Goal: Use online tool/utility: Utilize a website feature to perform a specific function

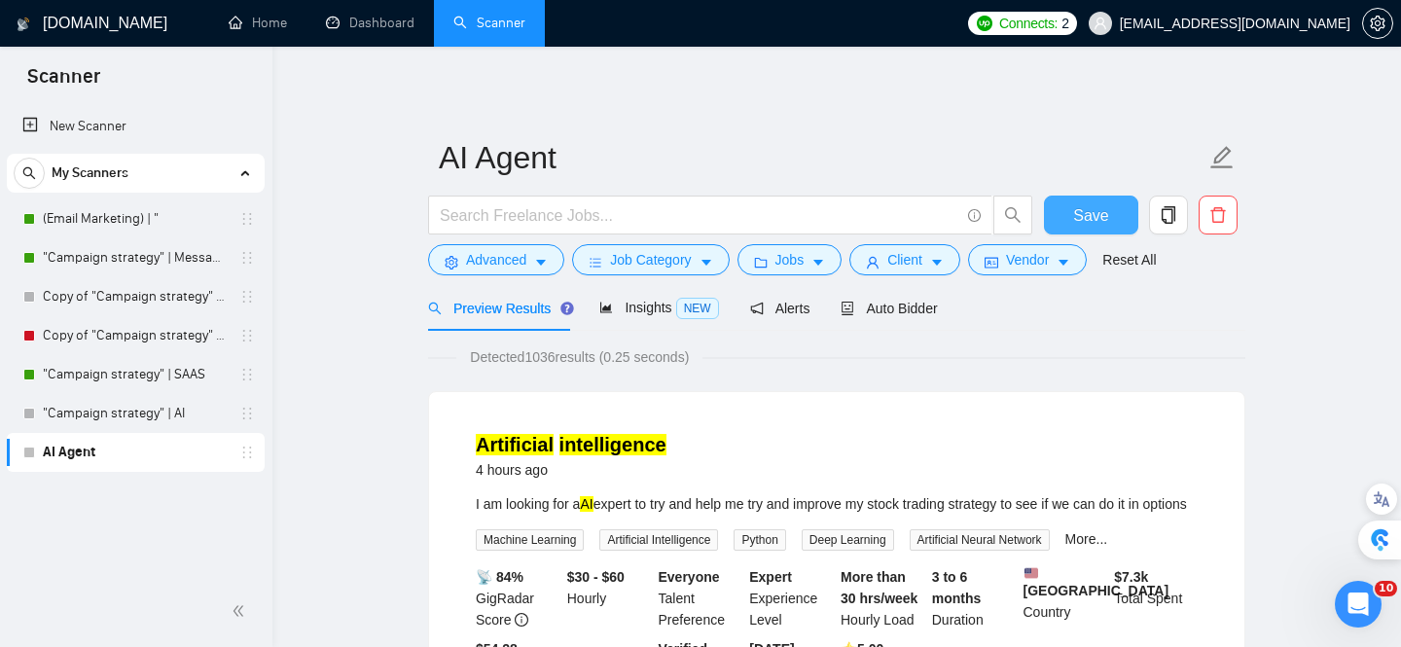
click at [1104, 214] on span "Save" at bounding box center [1090, 215] width 35 height 24
click at [248, 457] on icon "holder" at bounding box center [247, 453] width 16 height 16
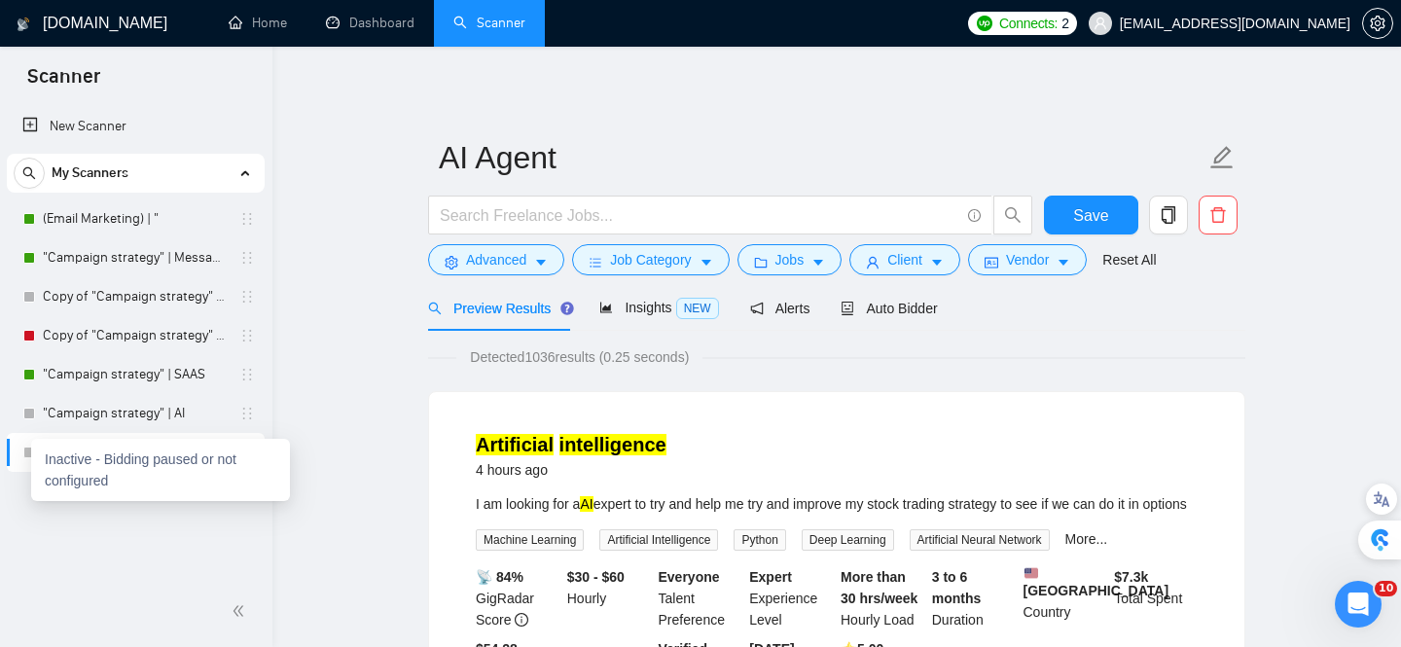
click at [29, 452] on div at bounding box center [29, 453] width 12 height 12
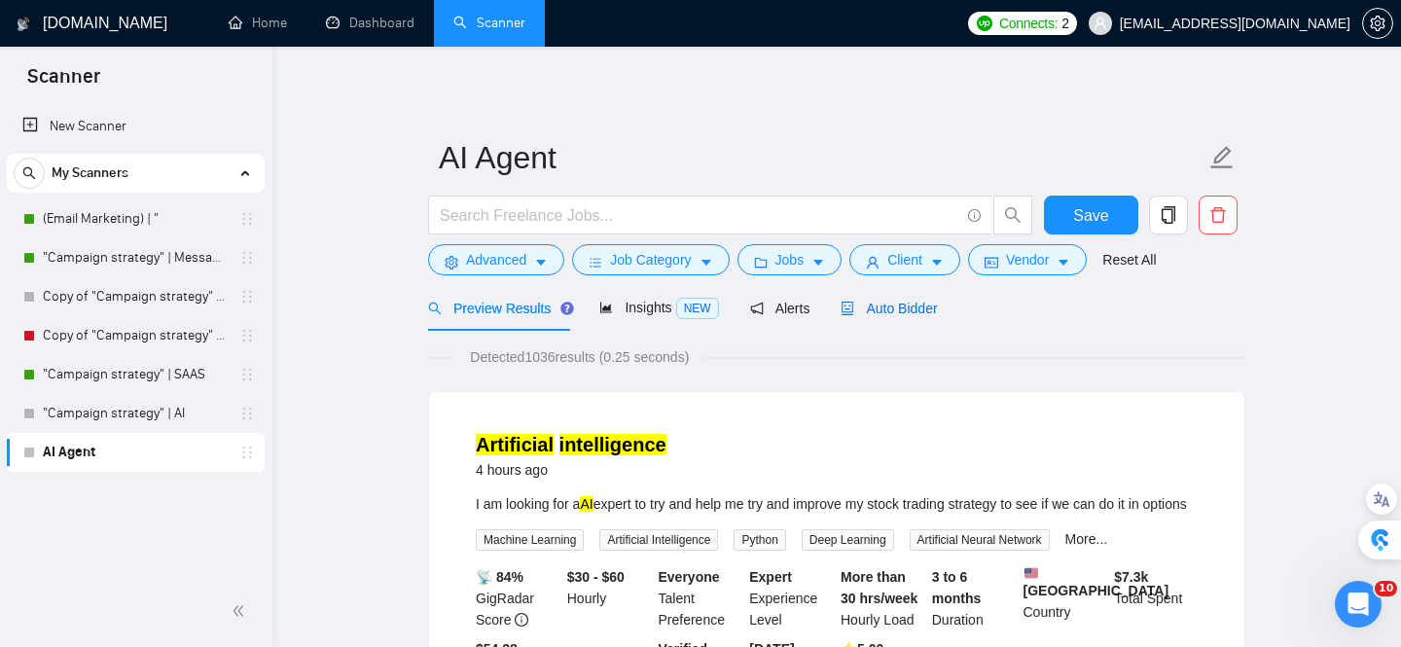
click at [888, 307] on span "Auto Bidder" at bounding box center [889, 309] width 96 height 16
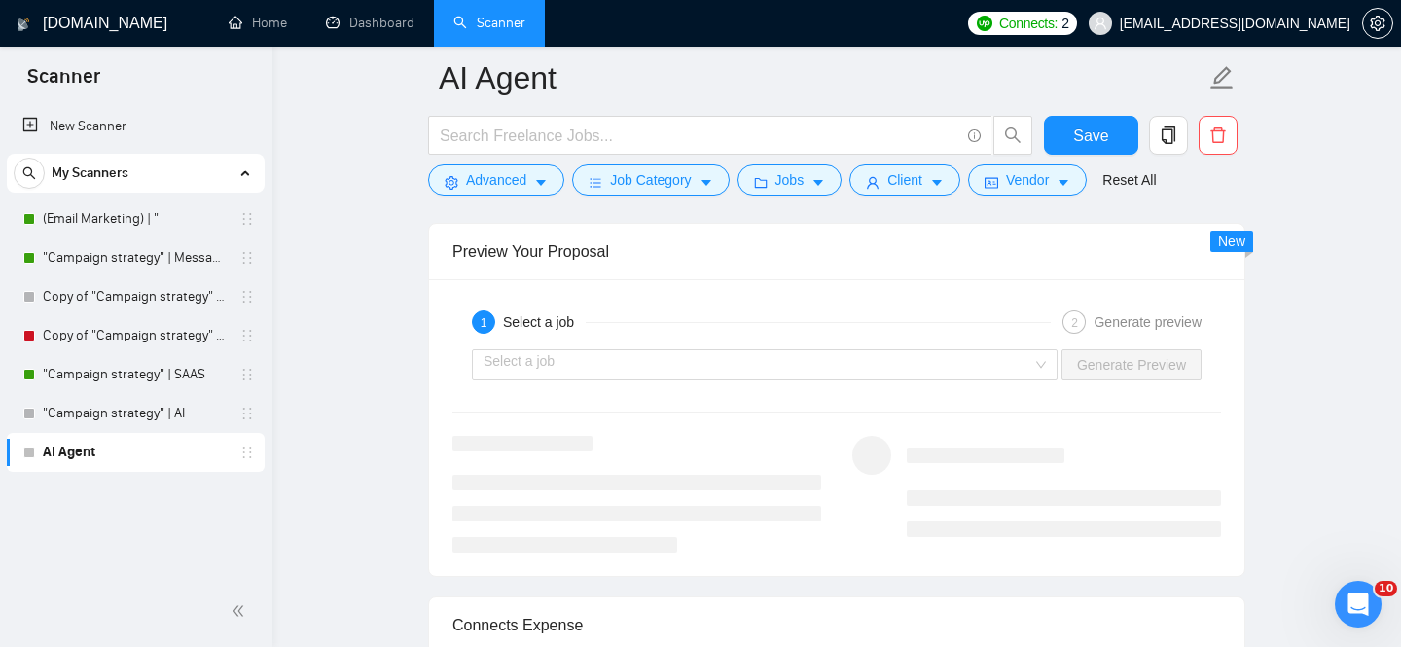
scroll to position [3831, 0]
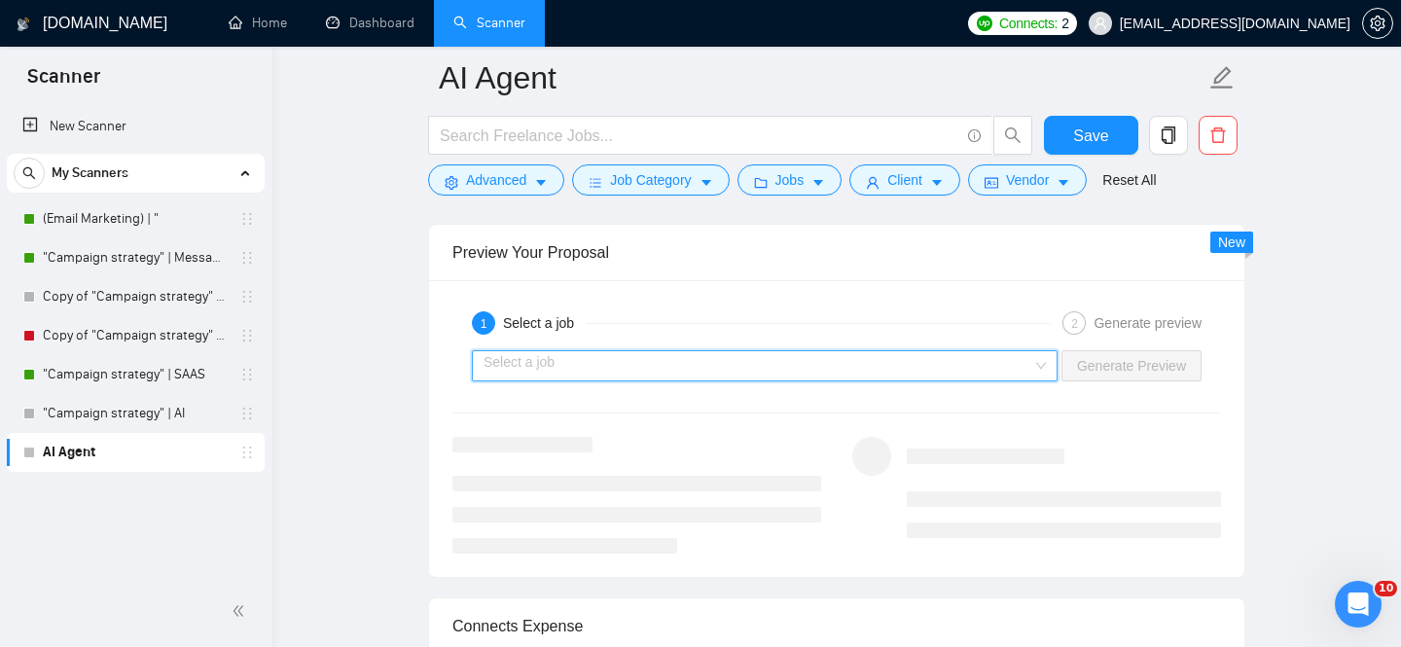
click at [1014, 364] on input "search" at bounding box center [758, 365] width 549 height 29
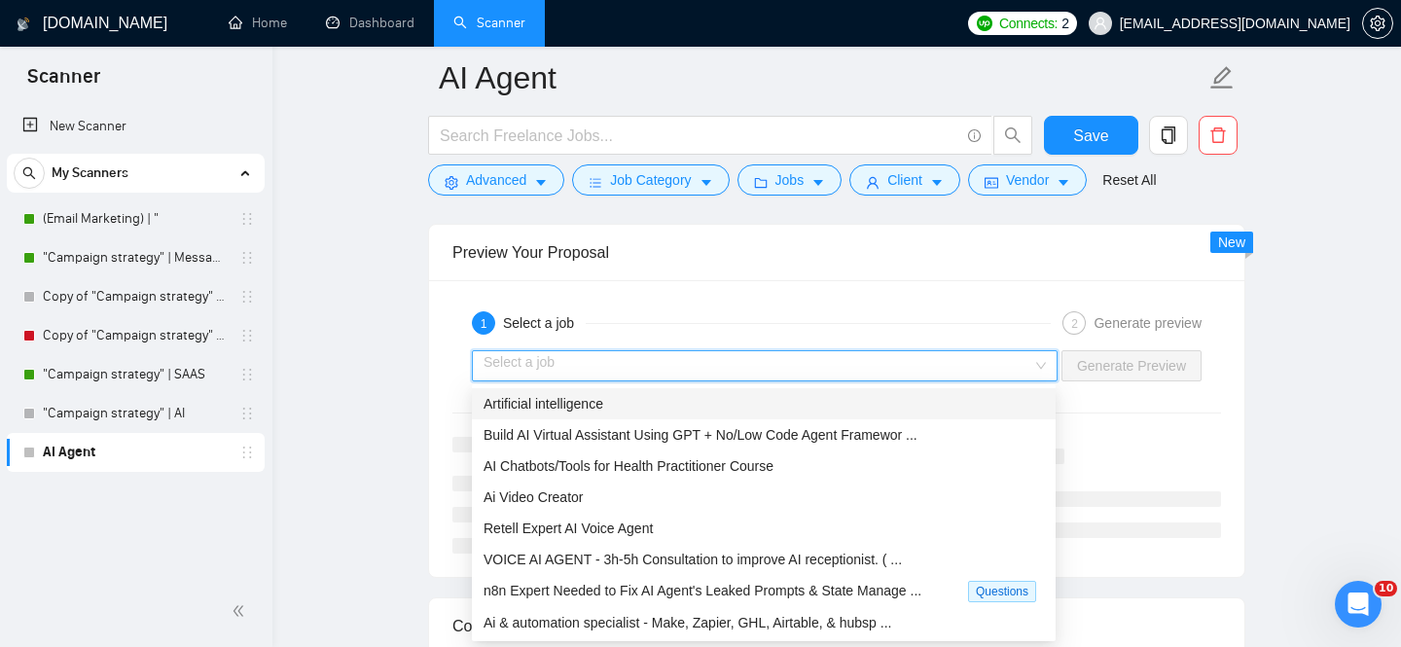
click at [895, 401] on div "Artificial intelligence" at bounding box center [764, 403] width 560 height 21
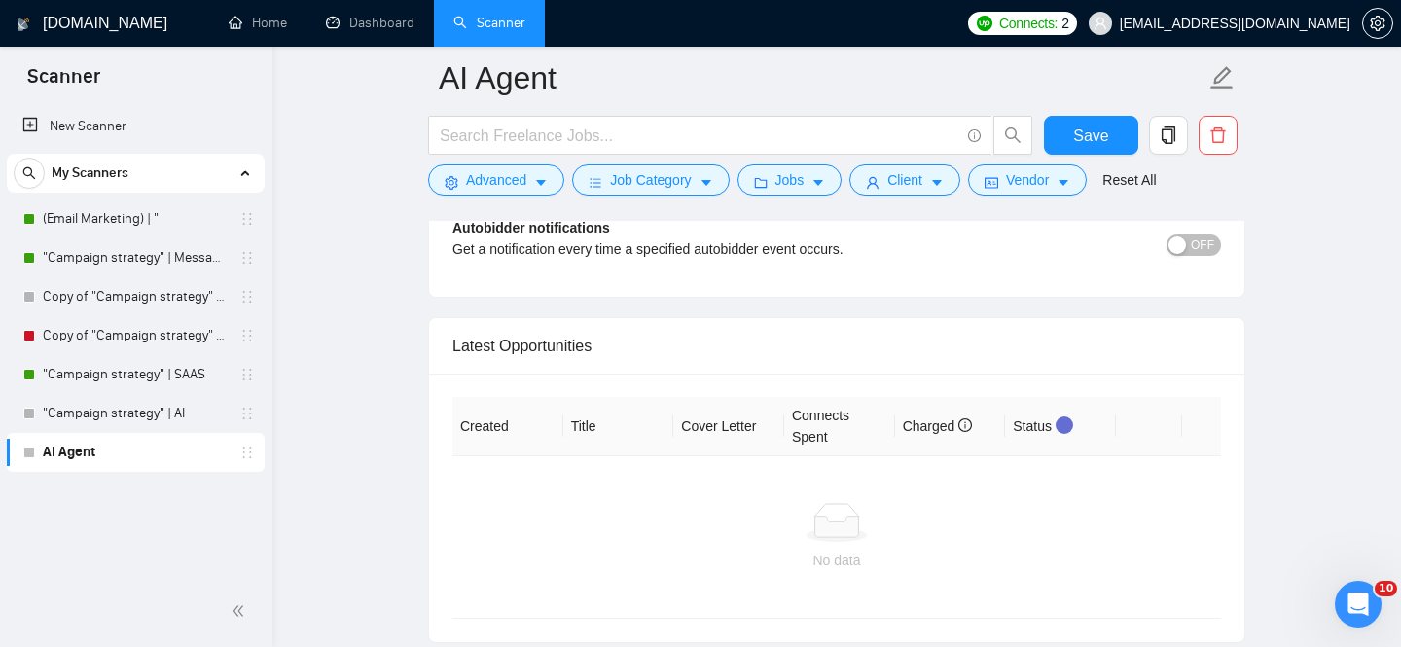
scroll to position [4791, 0]
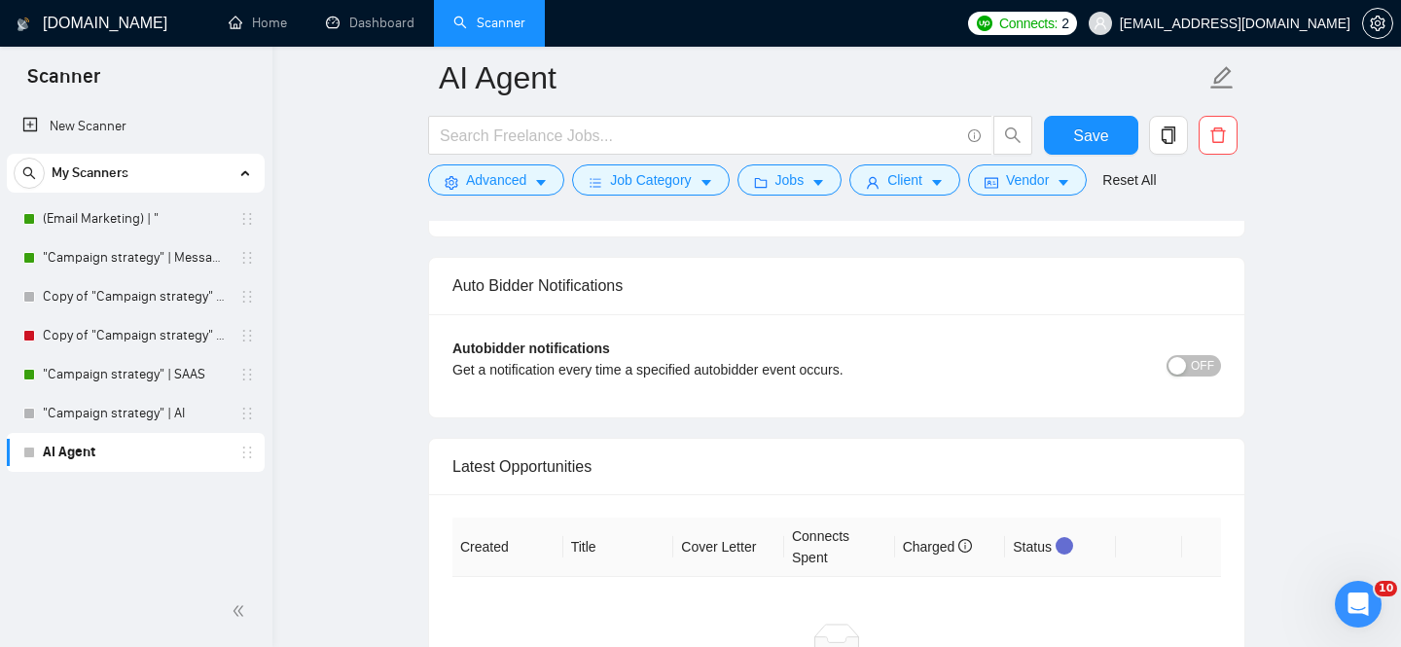
click at [1203, 362] on span "OFF" at bounding box center [1202, 365] width 23 height 21
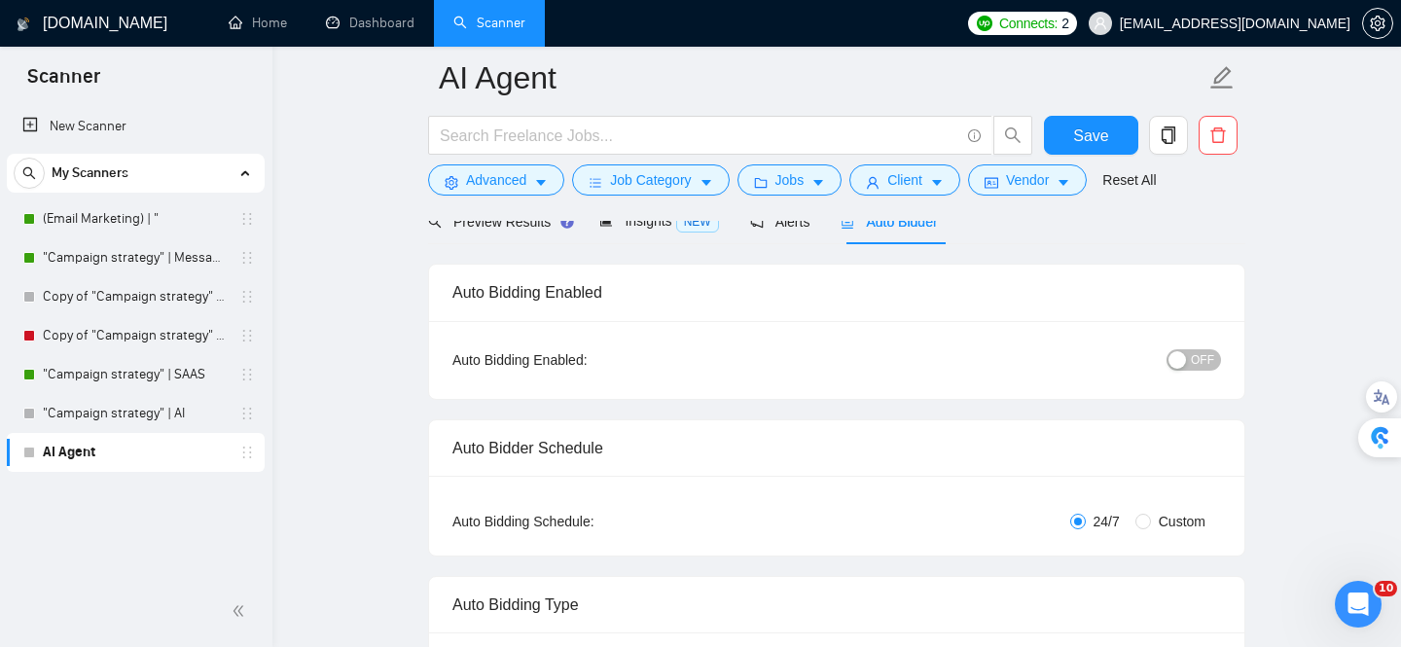
scroll to position [101, 0]
click at [1192, 363] on span "OFF" at bounding box center [1202, 360] width 23 height 21
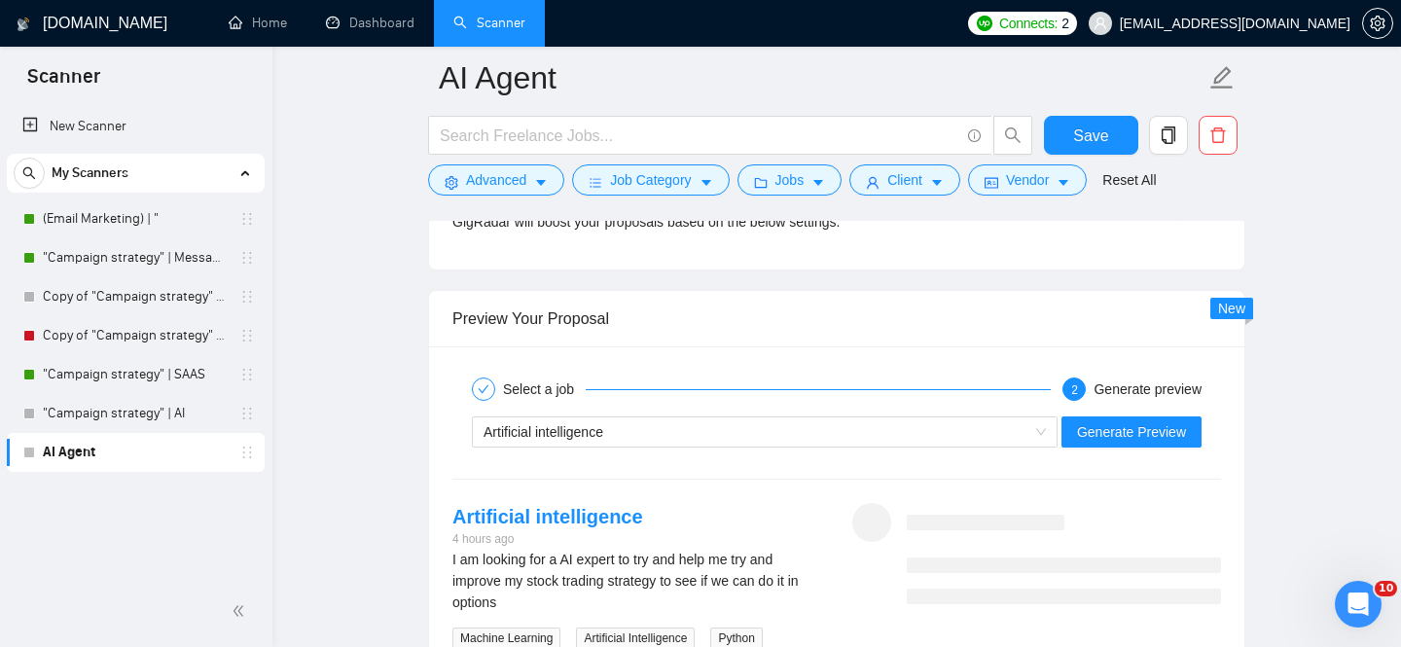
scroll to position [3885, 0]
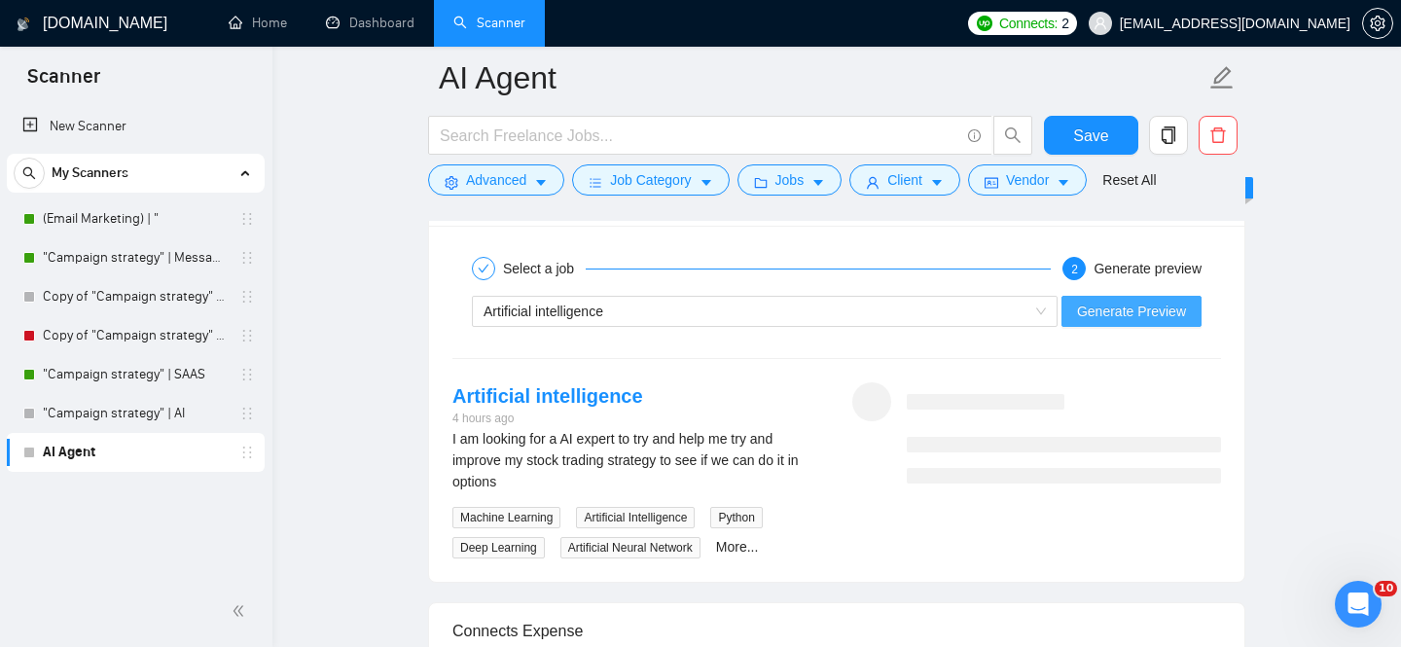
click at [1126, 313] on span "Generate Preview" at bounding box center [1131, 311] width 109 height 21
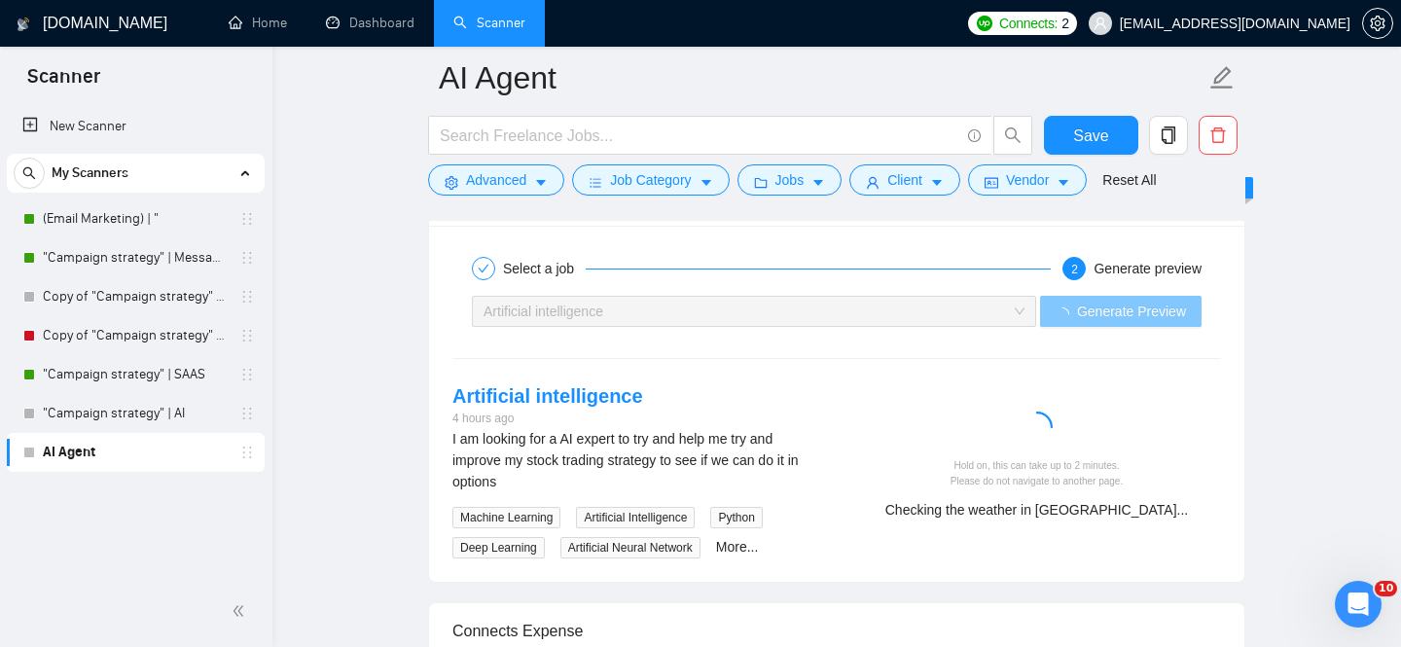
click at [1008, 316] on span "Artificial intelligence" at bounding box center [754, 311] width 541 height 29
